Goal: Check status: Check status

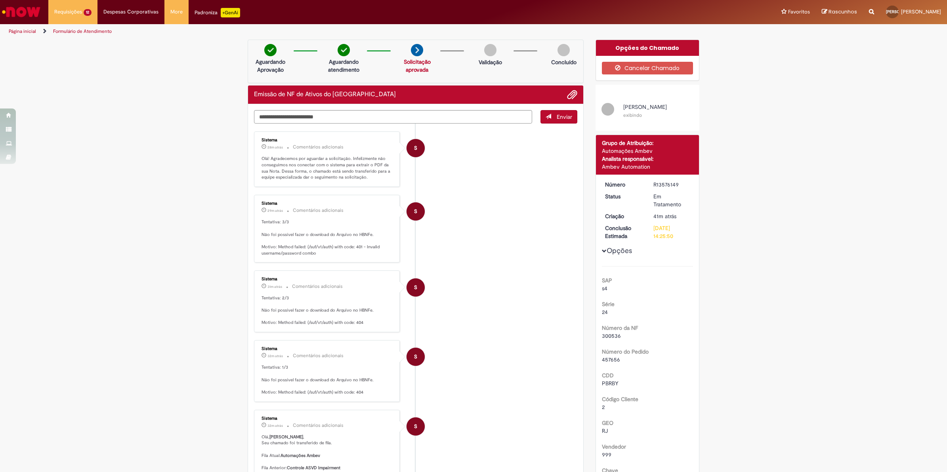
click at [228, 84] on div "Verificar Código de Barras Aguardando Aprovação Aguardando atendimento Solicita…" at bounding box center [473, 472] width 947 height 865
click at [134, 244] on div "Verificar Código de Barras Aguardando Aprovação Aguardando atendimento Solicita…" at bounding box center [473, 472] width 947 height 865
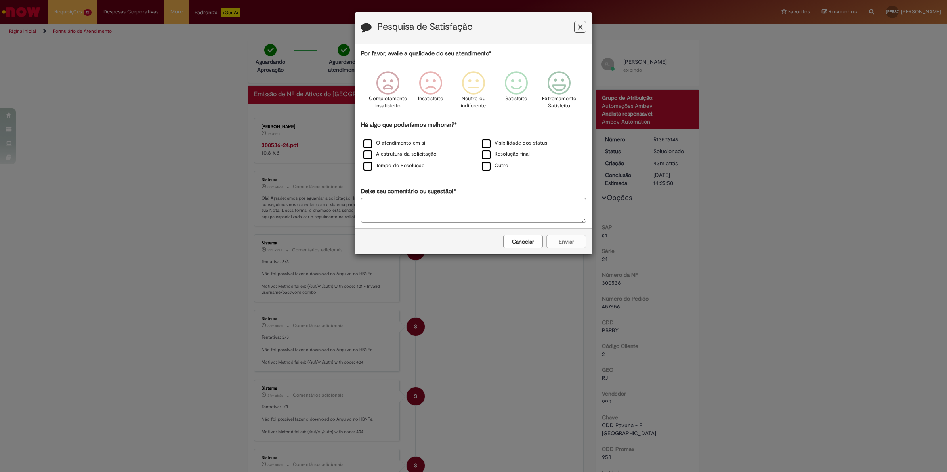
click at [584, 25] on button "Feedback" at bounding box center [580, 27] width 12 height 12
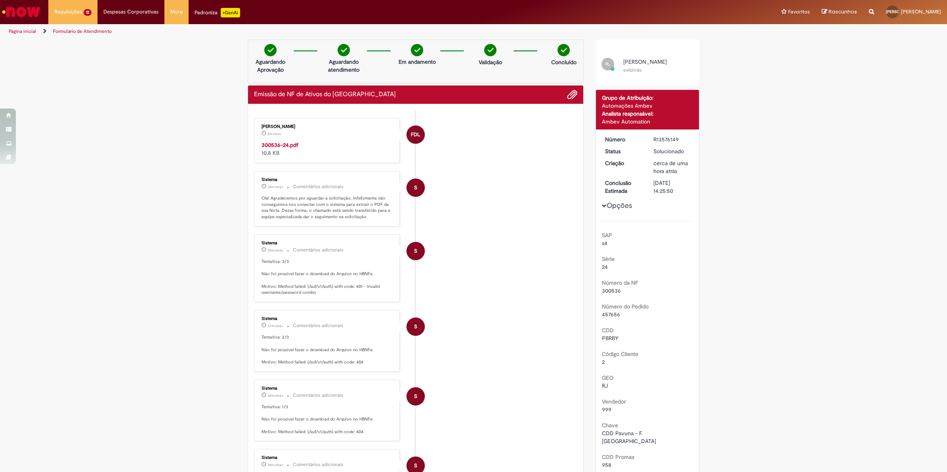
click at [281, 141] on strong "300536-24.pdf" at bounding box center [280, 144] width 37 height 7
click at [605, 290] on span "300536" at bounding box center [611, 290] width 19 height 7
copy span "300536"
